Goal: Task Accomplishment & Management: Manage account settings

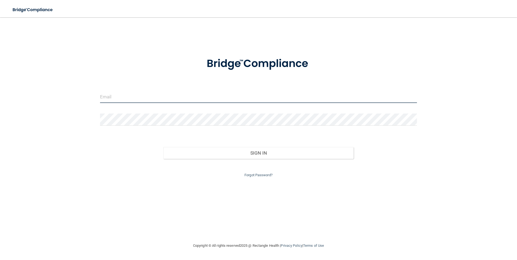
click at [132, 98] on input "email" at bounding box center [258, 97] width 317 height 12
click at [234, 96] on input "email" at bounding box center [258, 97] width 317 height 12
type input "[PERSON_NAME][EMAIL_ADDRESS][PERSON_NAME][DOMAIN_NAME]"
click at [163, 147] on button "Sign In" at bounding box center [258, 153] width 190 height 12
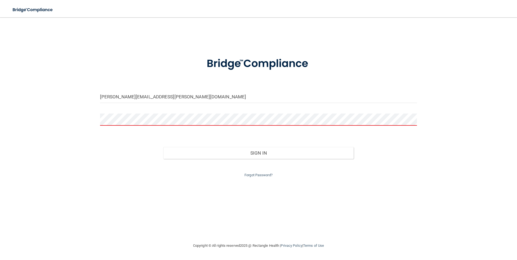
click at [163, 147] on button "Sign In" at bounding box center [258, 153] width 190 height 12
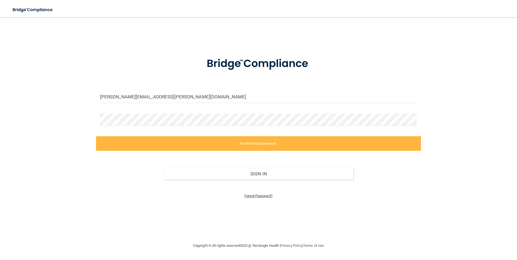
click at [263, 197] on link "Forgot Password?" at bounding box center [258, 196] width 28 height 4
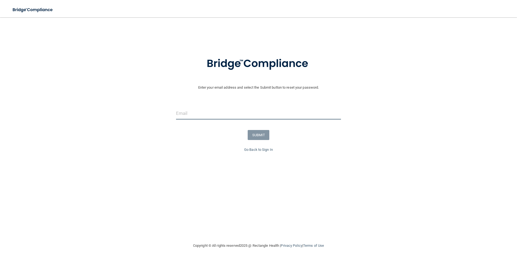
click at [300, 116] on input "email" at bounding box center [258, 113] width 165 height 12
type input "[PERSON_NAME][EMAIL_ADDRESS][PERSON_NAME][DOMAIN_NAME]"
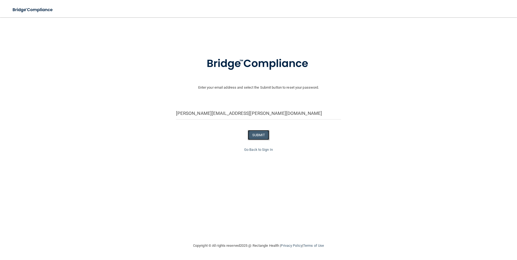
click at [256, 136] on button "SUBMIT" at bounding box center [259, 135] width 22 height 10
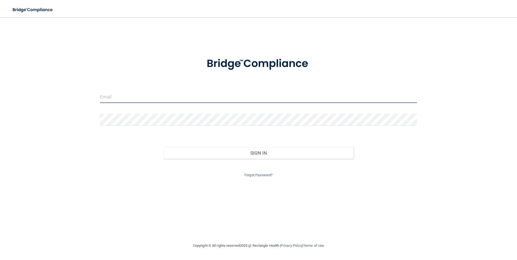
drag, startPoint x: 164, startPoint y: 98, endPoint x: 164, endPoint y: 101, distance: 2.8
click at [164, 98] on input "email" at bounding box center [258, 97] width 317 height 12
click at [142, 95] on input "email" at bounding box center [258, 97] width 317 height 12
click at [236, 99] on input "email" at bounding box center [258, 97] width 317 height 12
click at [183, 97] on input "email" at bounding box center [258, 97] width 317 height 12
